Goal: Navigation & Orientation: Find specific page/section

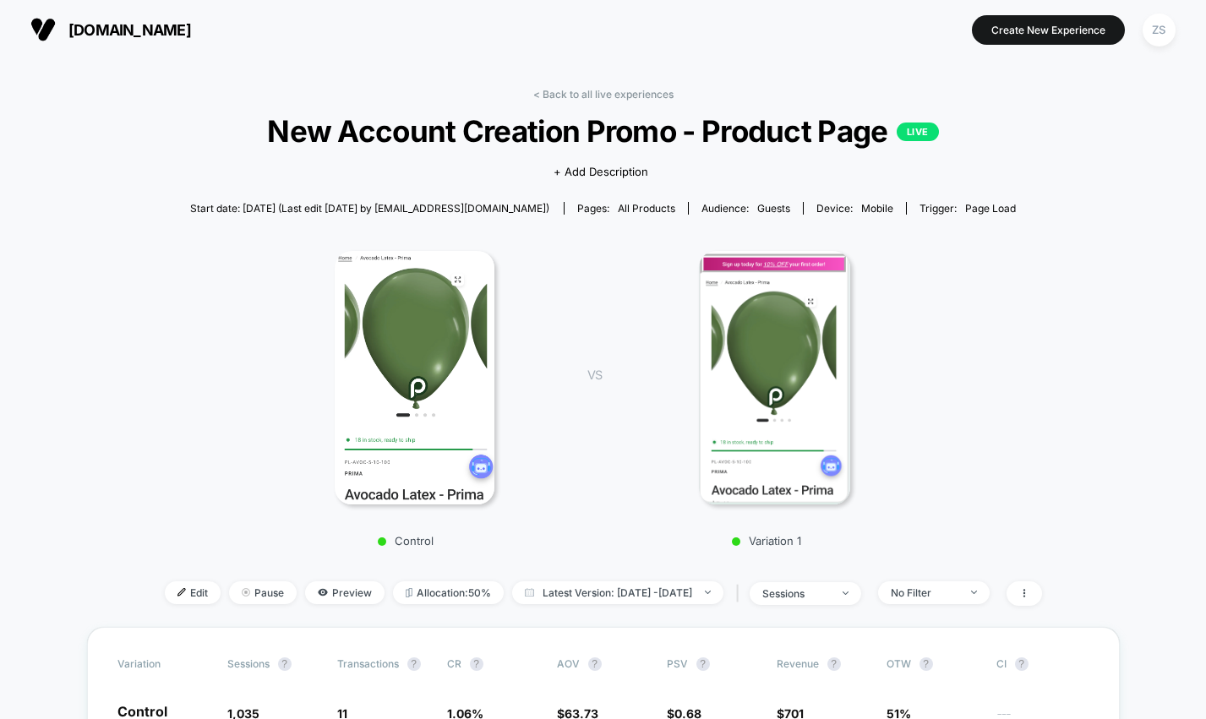
scroll to position [63, 0]
click at [118, 36] on span "[DOMAIN_NAME]" at bounding box center [129, 30] width 123 height 18
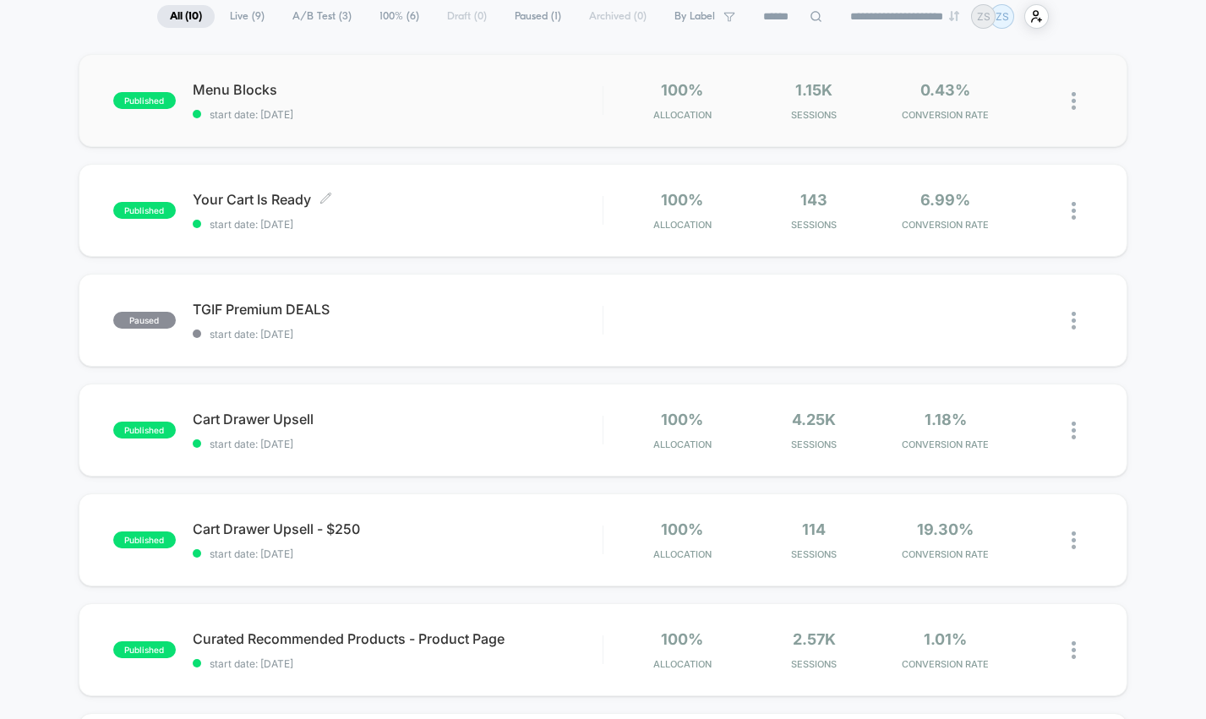
scroll to position [139, 0]
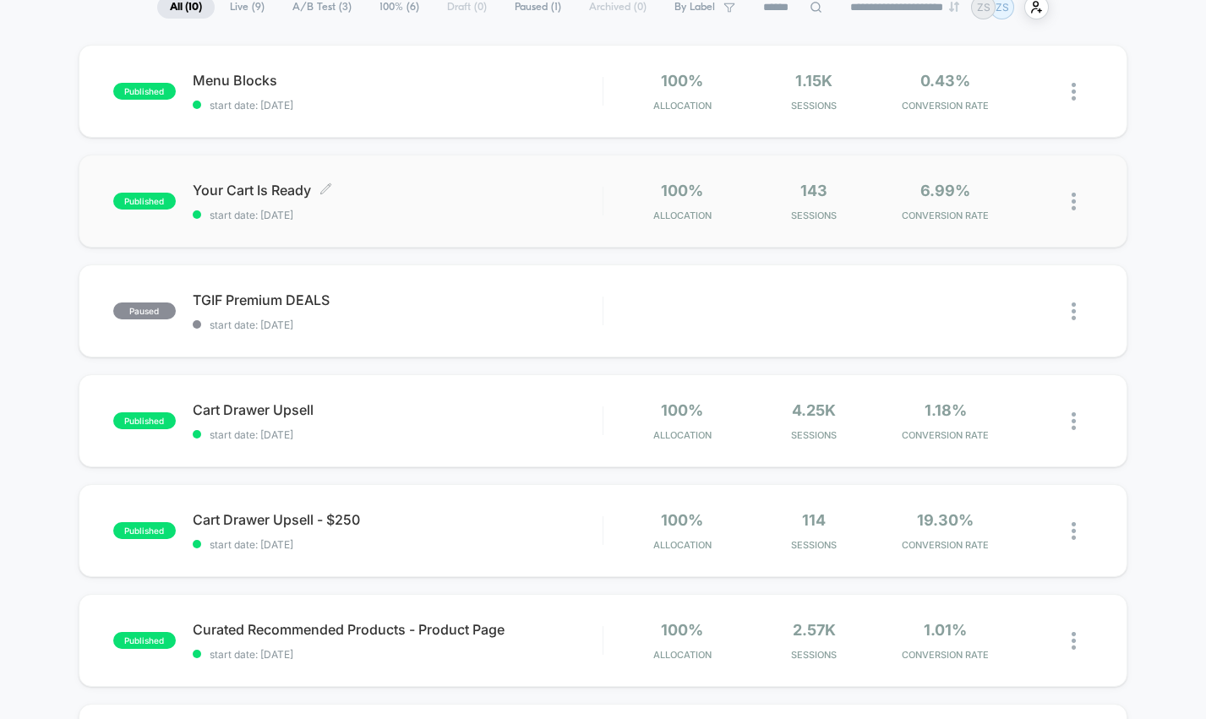
click at [547, 183] on span "Your Cart Is Ready Click to edit experience details" at bounding box center [398, 190] width 410 height 17
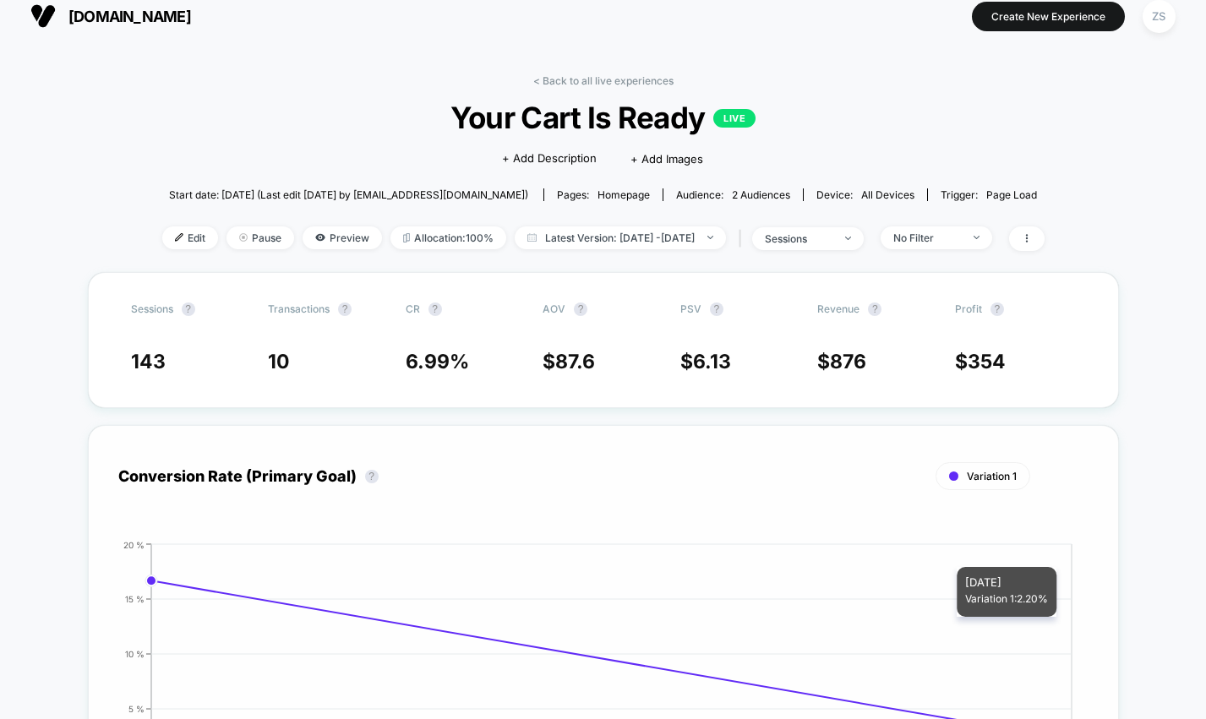
scroll to position [12, 0]
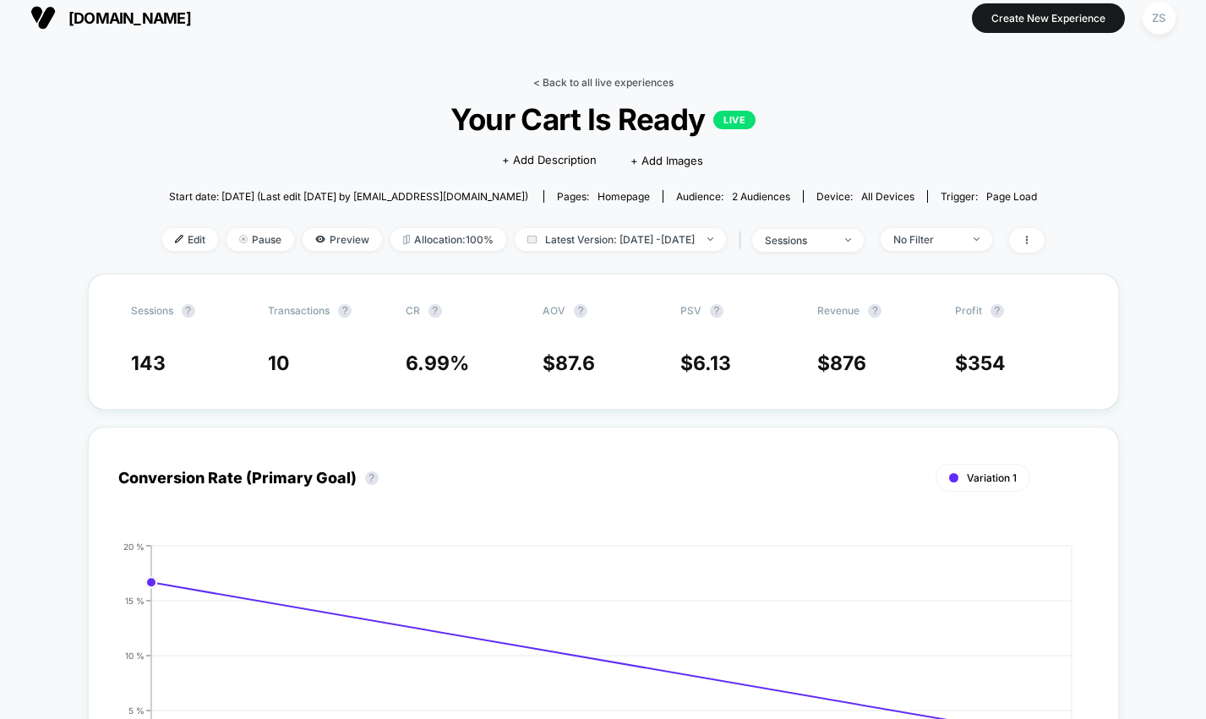
click at [554, 81] on link "< Back to all live experiences" at bounding box center [603, 82] width 140 height 13
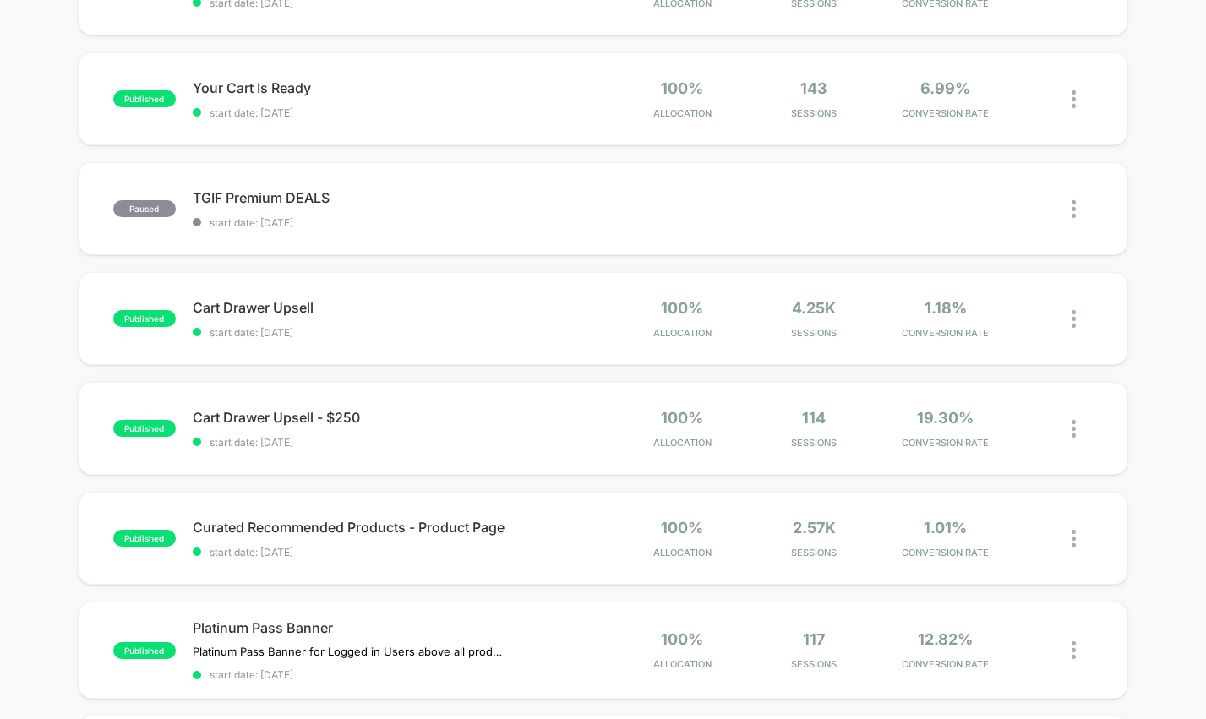
scroll to position [259, 0]
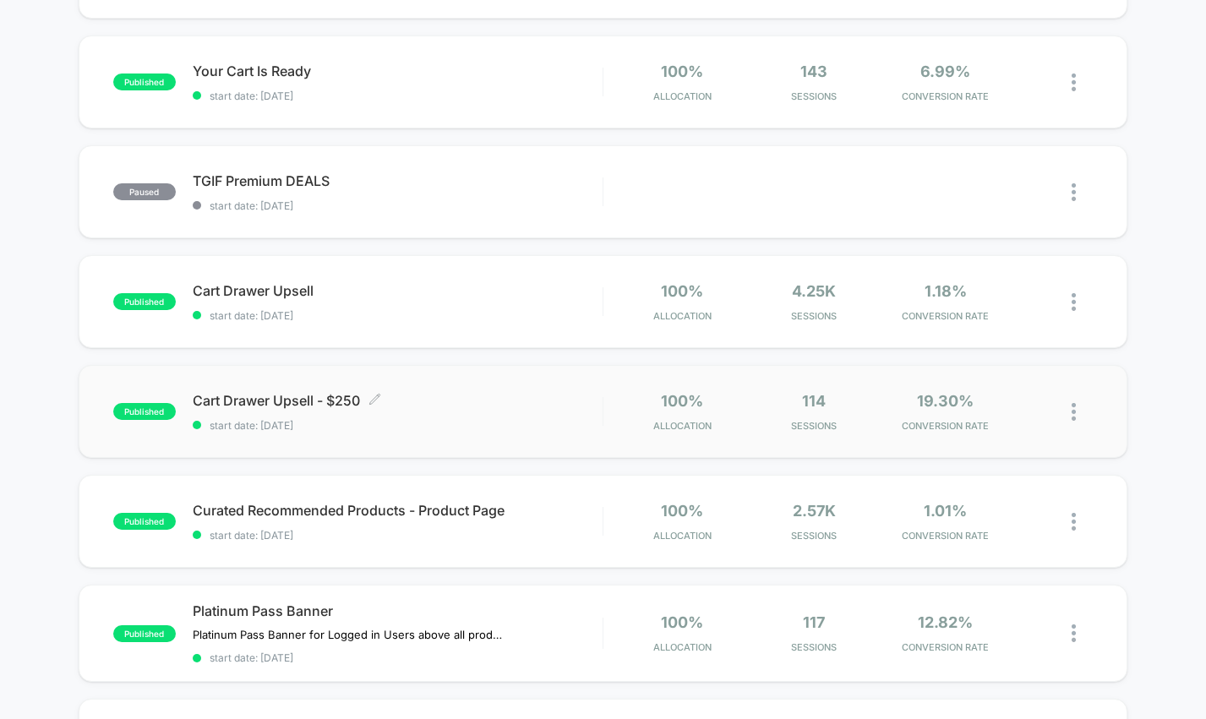
click at [587, 393] on span "Cart Drawer Upsell - $250 Click to edit experience details" at bounding box center [398, 400] width 410 height 17
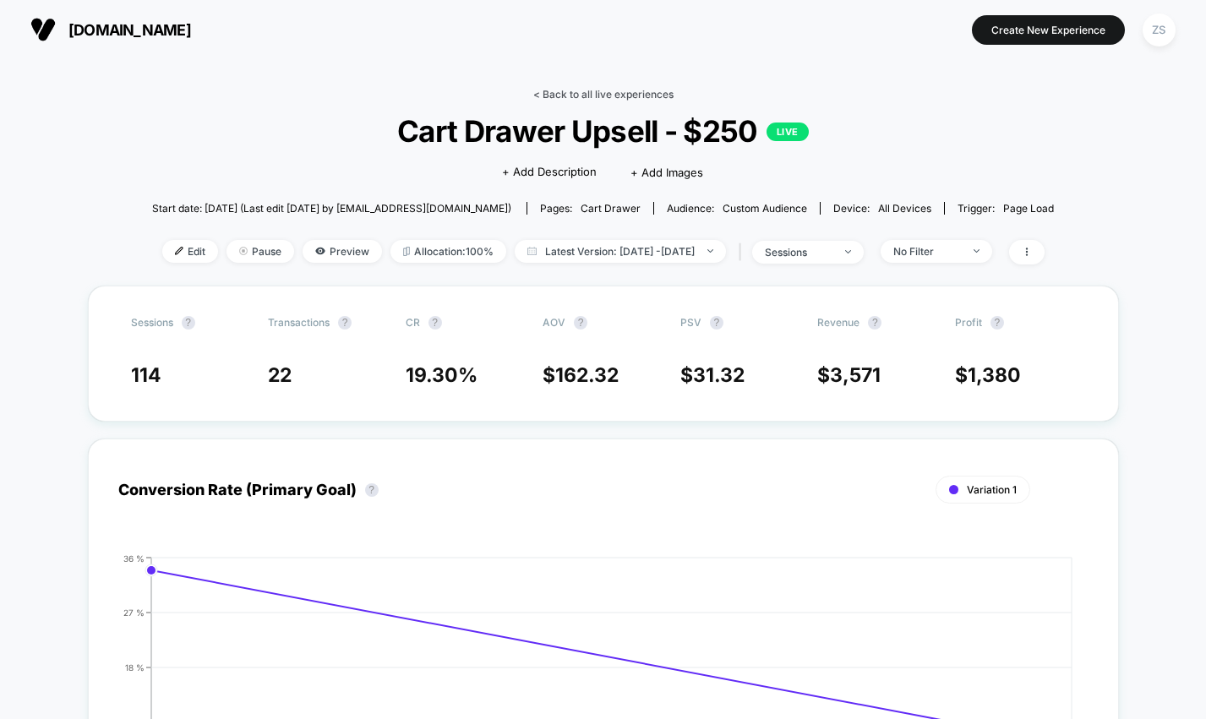
click at [587, 90] on link "< Back to all live experiences" at bounding box center [603, 94] width 140 height 13
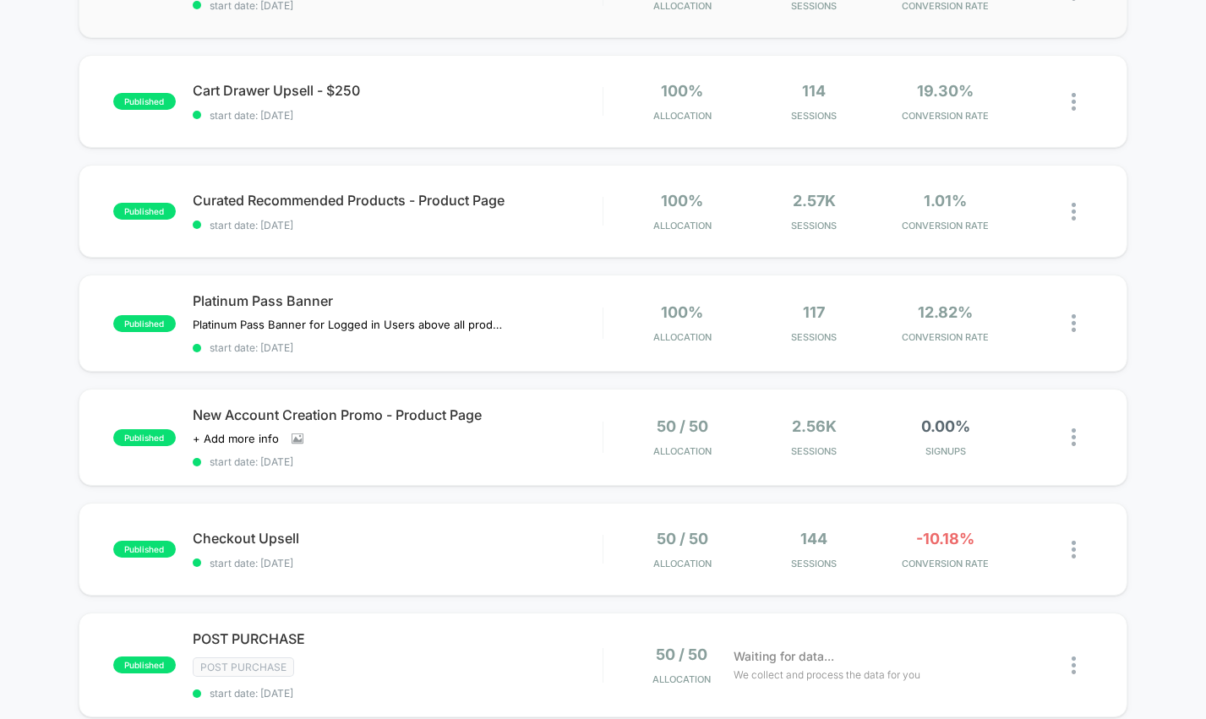
scroll to position [571, 0]
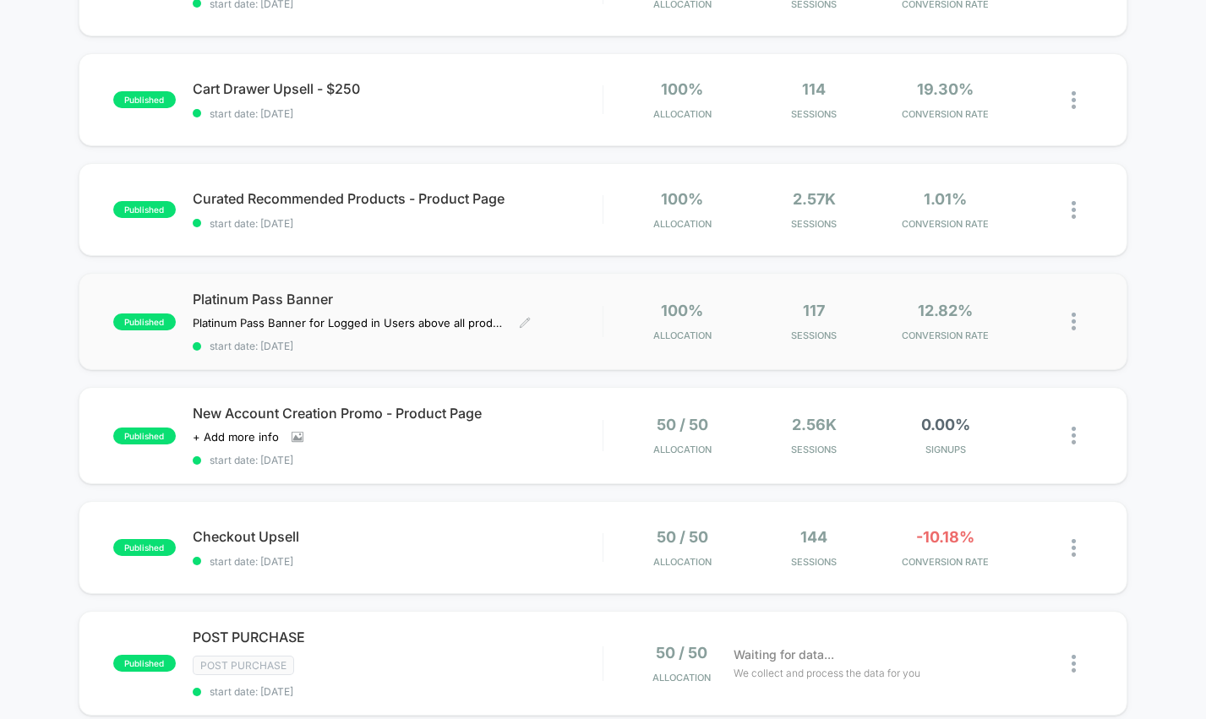
click at [538, 307] on div "Platinum Pass Banner Platinum Pass Banner for Logged in Users above all product…" at bounding box center [398, 322] width 410 height 62
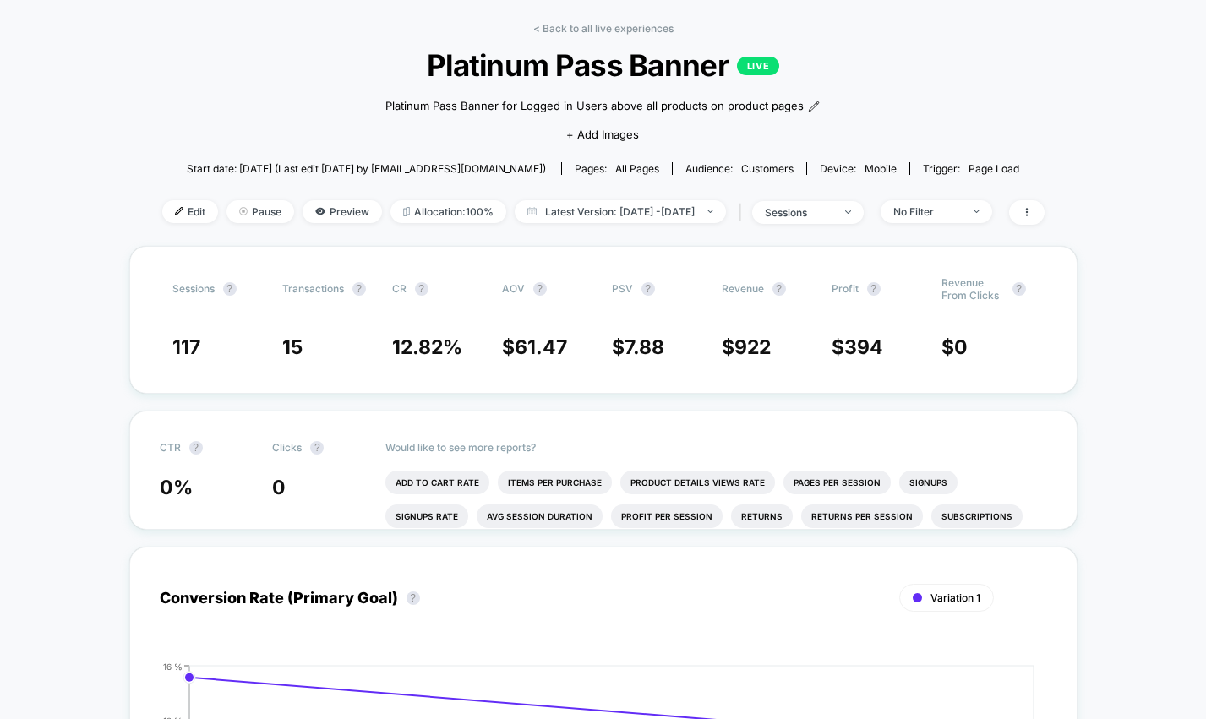
scroll to position [64, 0]
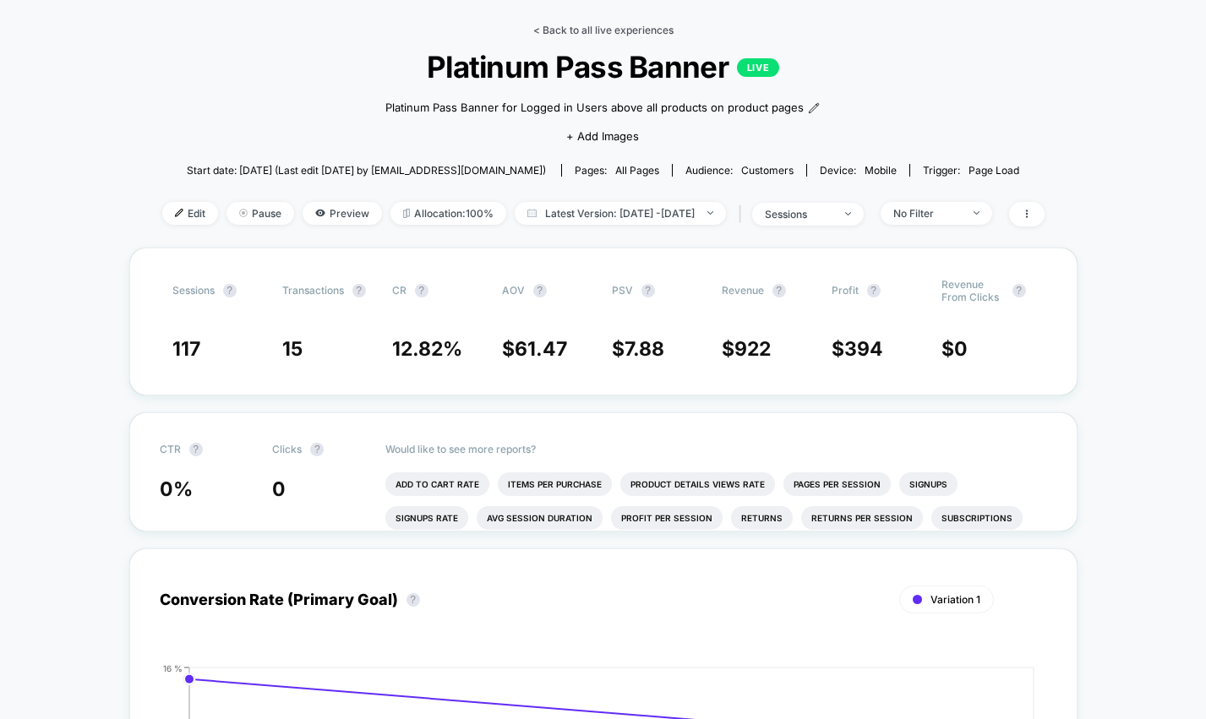
click at [551, 30] on link "< Back to all live experiences" at bounding box center [603, 30] width 140 height 13
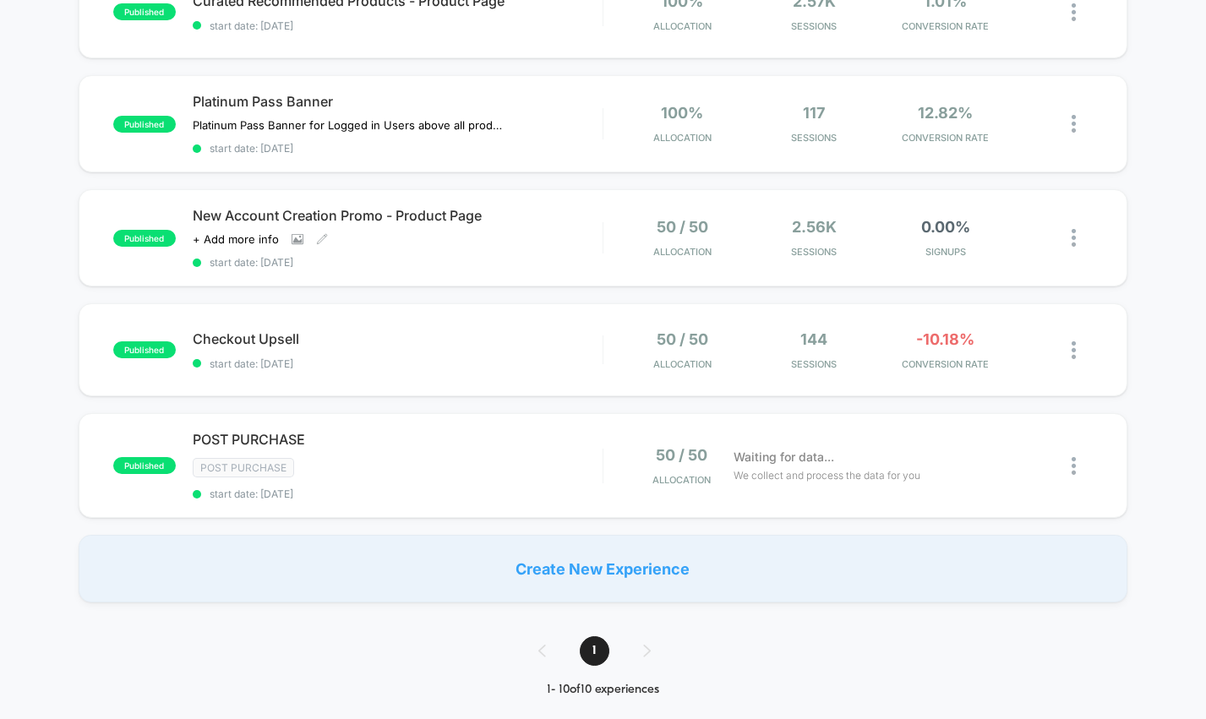
scroll to position [772, 0]
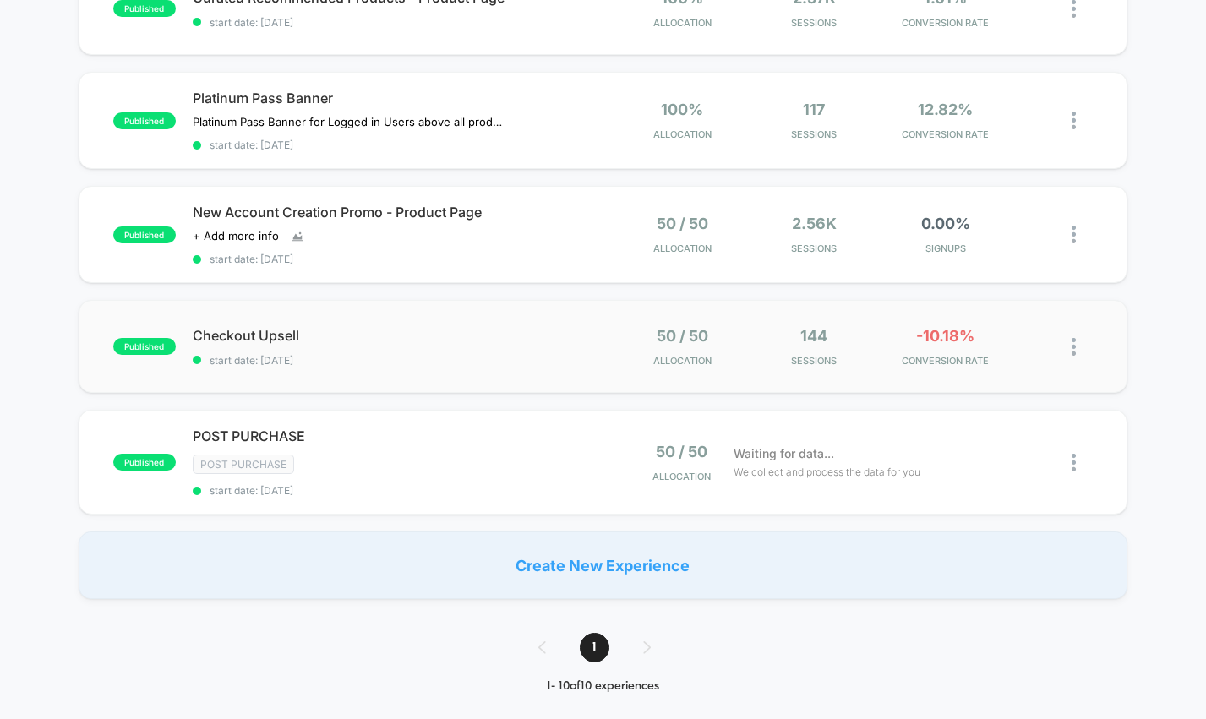
click at [540, 365] on div "published Checkout Upsell start date: [DATE] 50 / 50 Allocation 144 Sessions -1…" at bounding box center [603, 346] width 1049 height 93
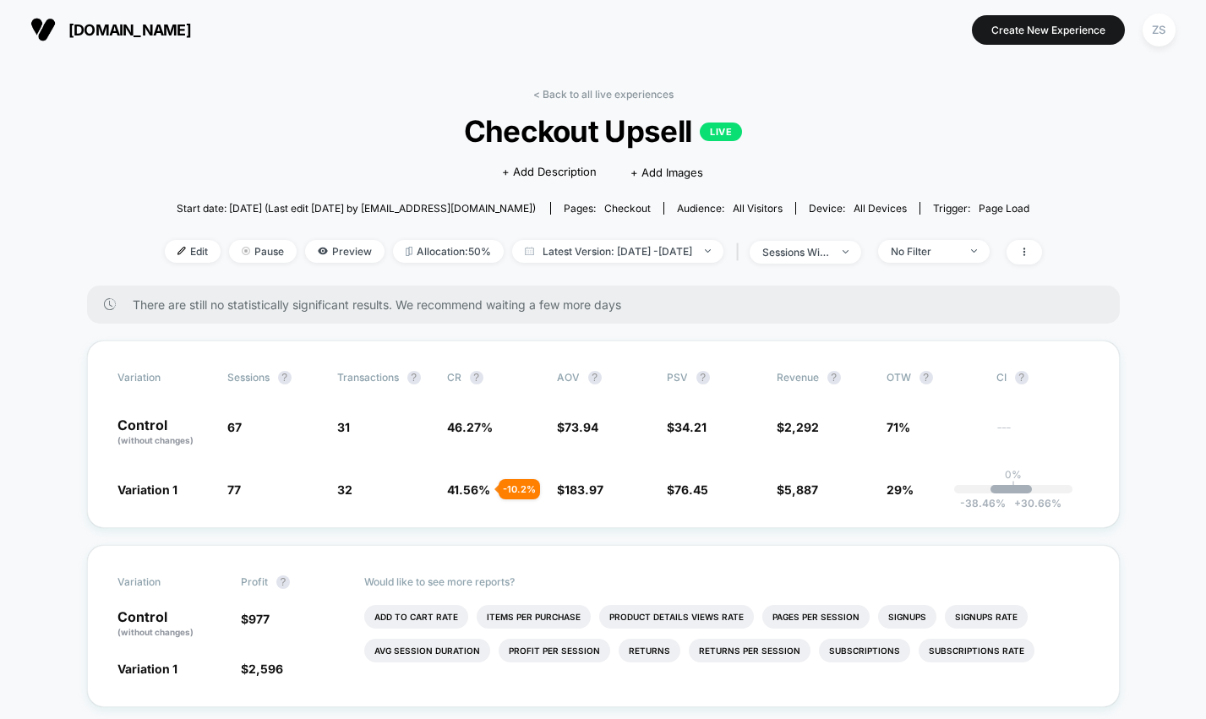
click at [539, 100] on link "< Back to all live experiences" at bounding box center [603, 94] width 140 height 13
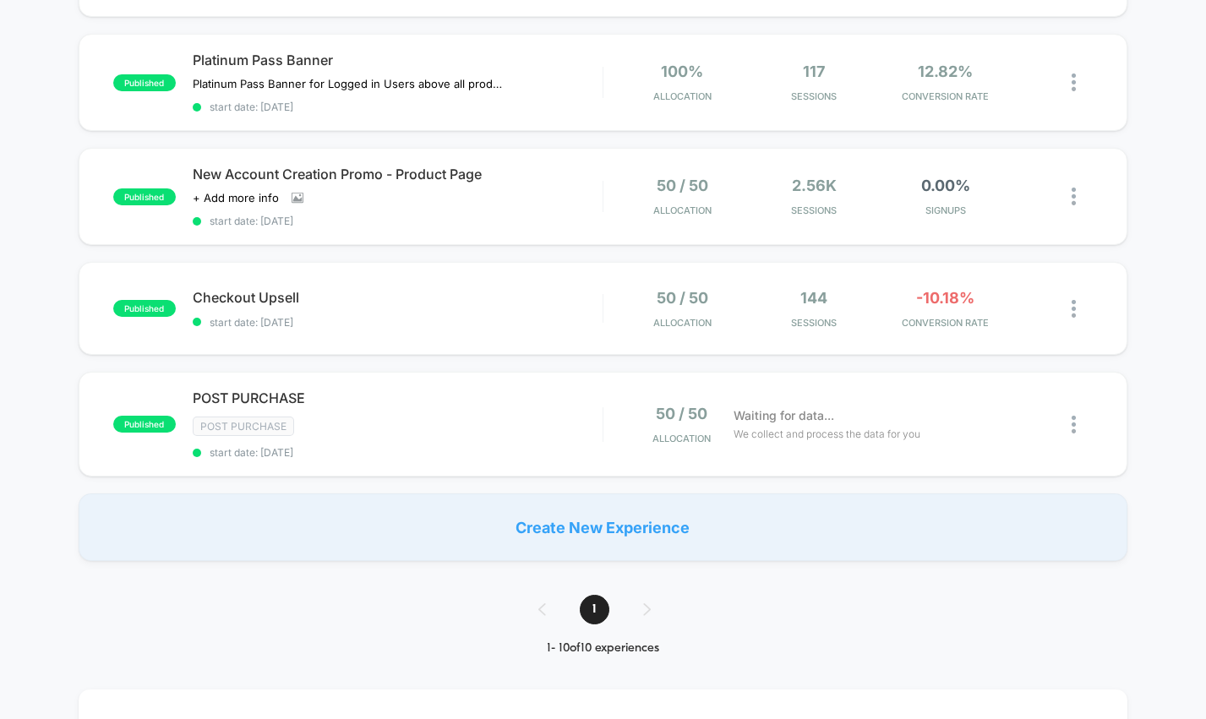
scroll to position [821, 0]
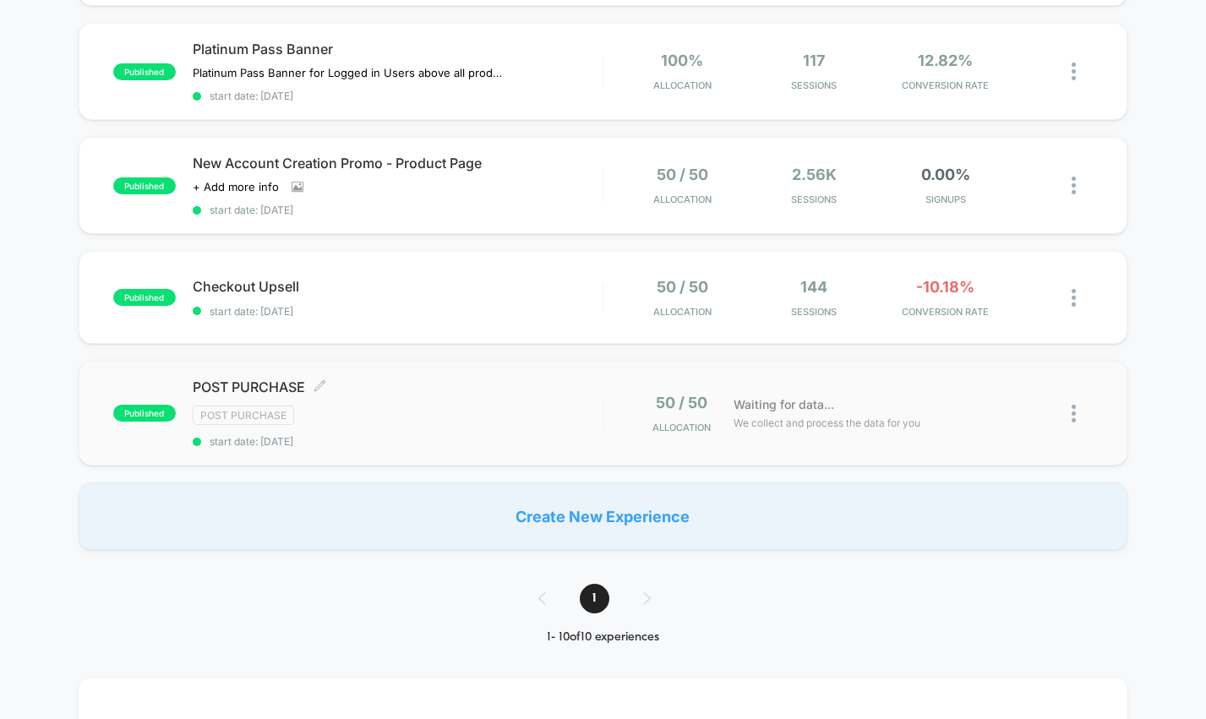
click at [587, 437] on span "start date: [DATE]" at bounding box center [398, 441] width 410 height 13
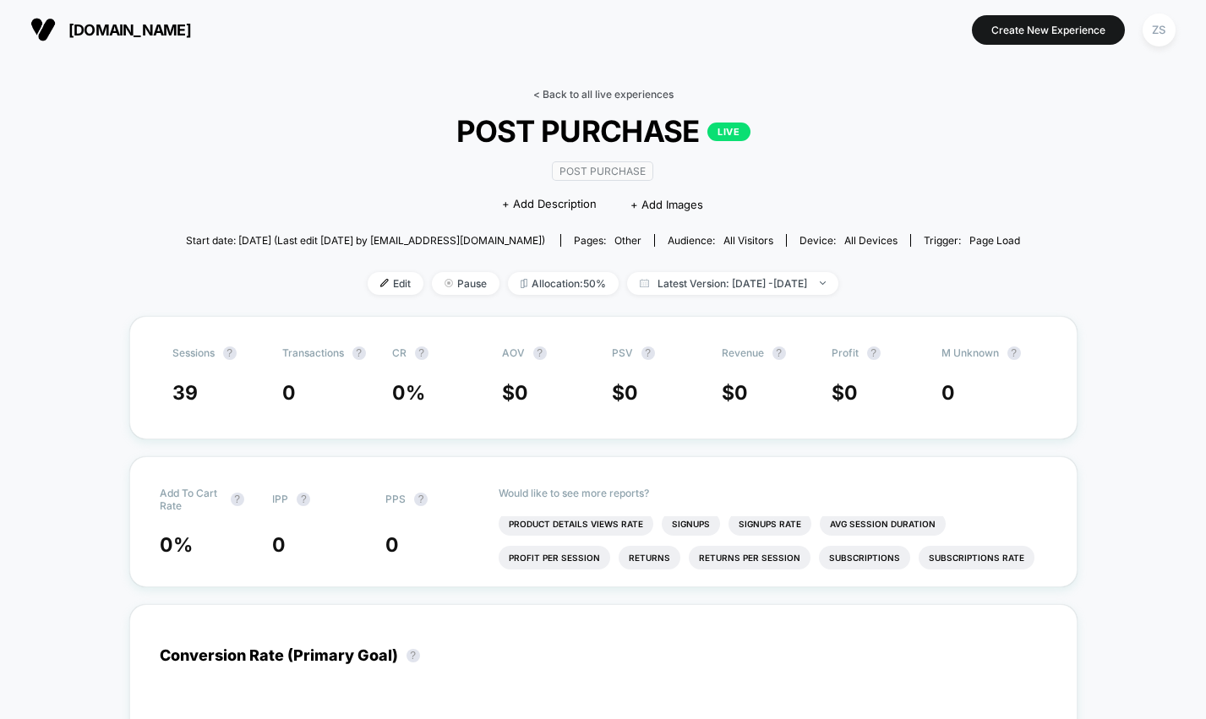
click at [543, 90] on link "< Back to all live experiences" at bounding box center [603, 94] width 140 height 13
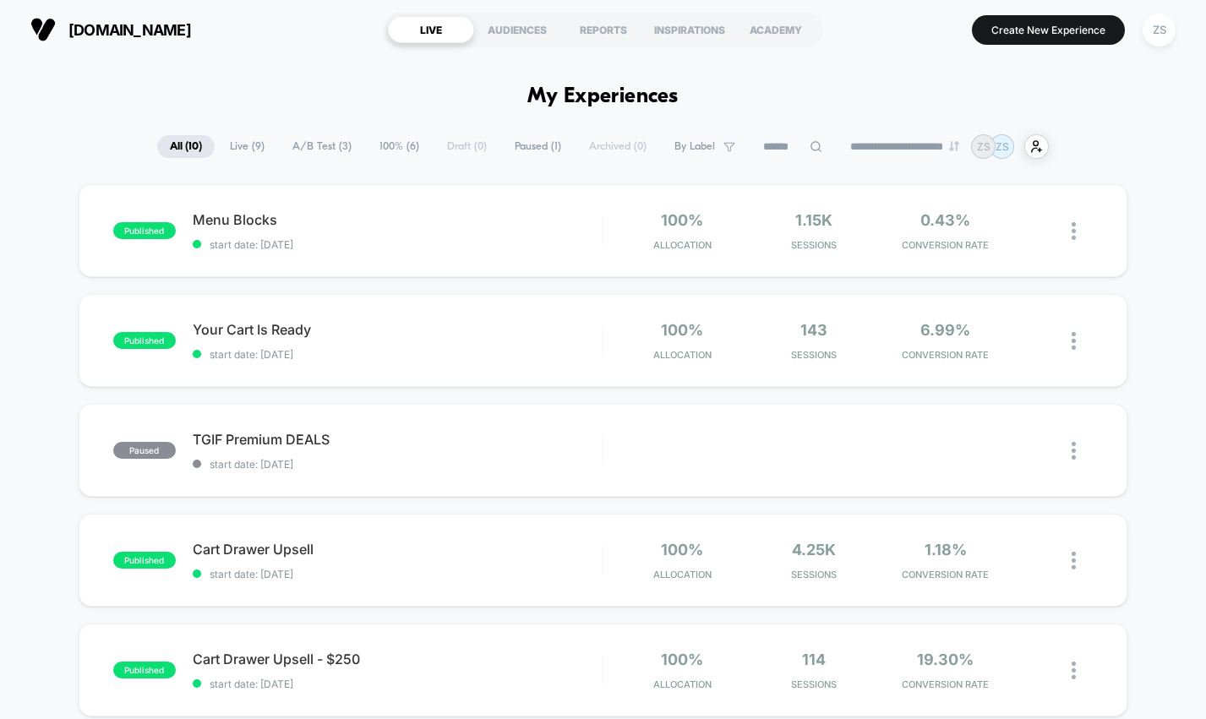
click at [42, 23] on img at bounding box center [42, 29] width 25 height 25
